Goal: Complete application form

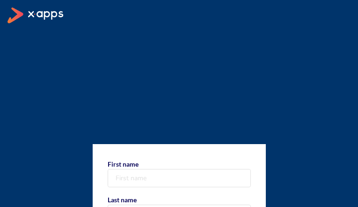
type input "sNwGqnYW"
type input "RxauAYnAMrxo"
type input "[PHONE_NUMBER]"
type input "[EMAIL_ADDRESS][DOMAIN_NAME]"
select select "AF"
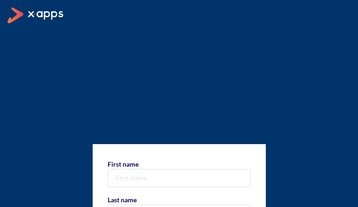
type input "YzeDBFGD"
type input "OGVHHZNwyuTH"
type input "[PHONE_NUMBER]"
type input "[EMAIL_ADDRESS][DOMAIN_NAME]"
select select "AF"
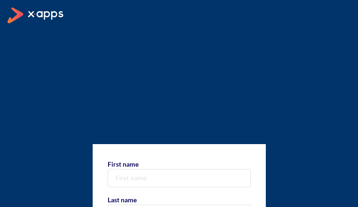
type input "ijGEDEgBYE"
type input "hMmlabFEfaoq"
type input "[PHONE_NUMBER]"
type input "[EMAIL_ADDRESS][DOMAIN_NAME]"
